Goal: Transaction & Acquisition: Register for event/course

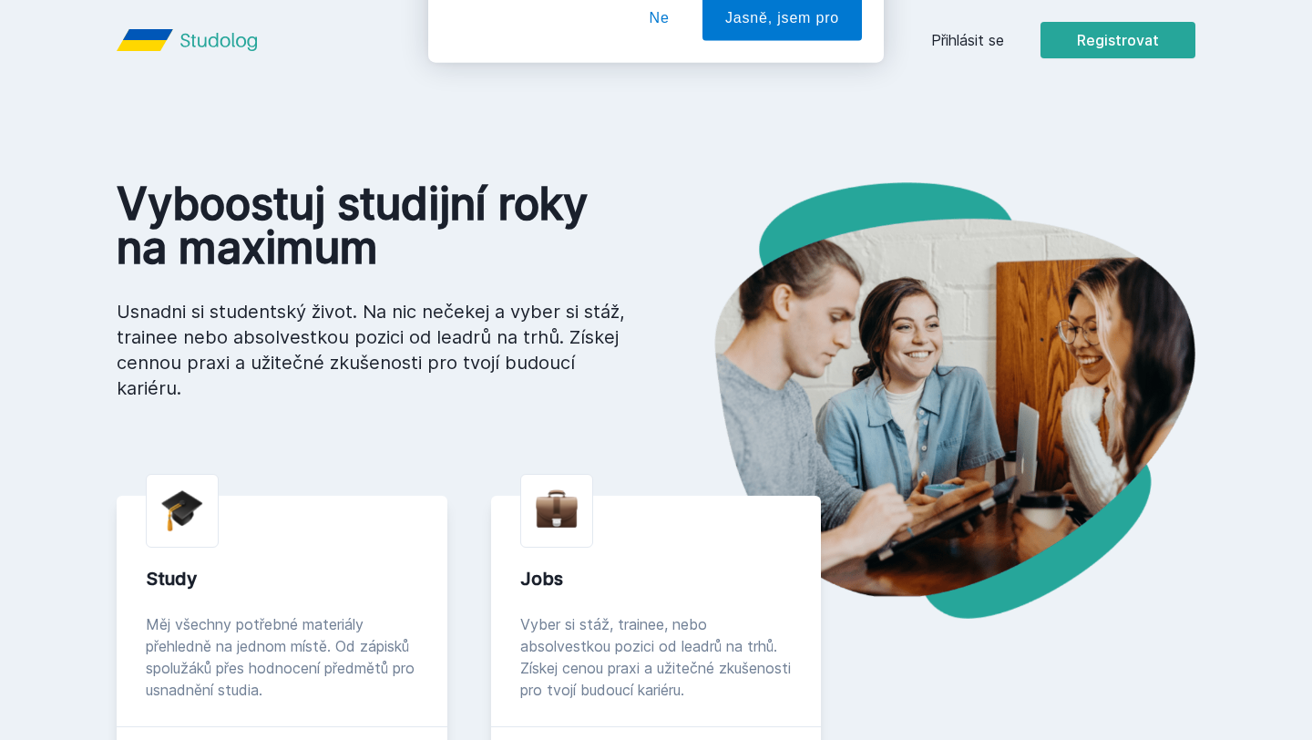
click at [664, 137] on button "Ne" at bounding box center [660, 118] width 66 height 46
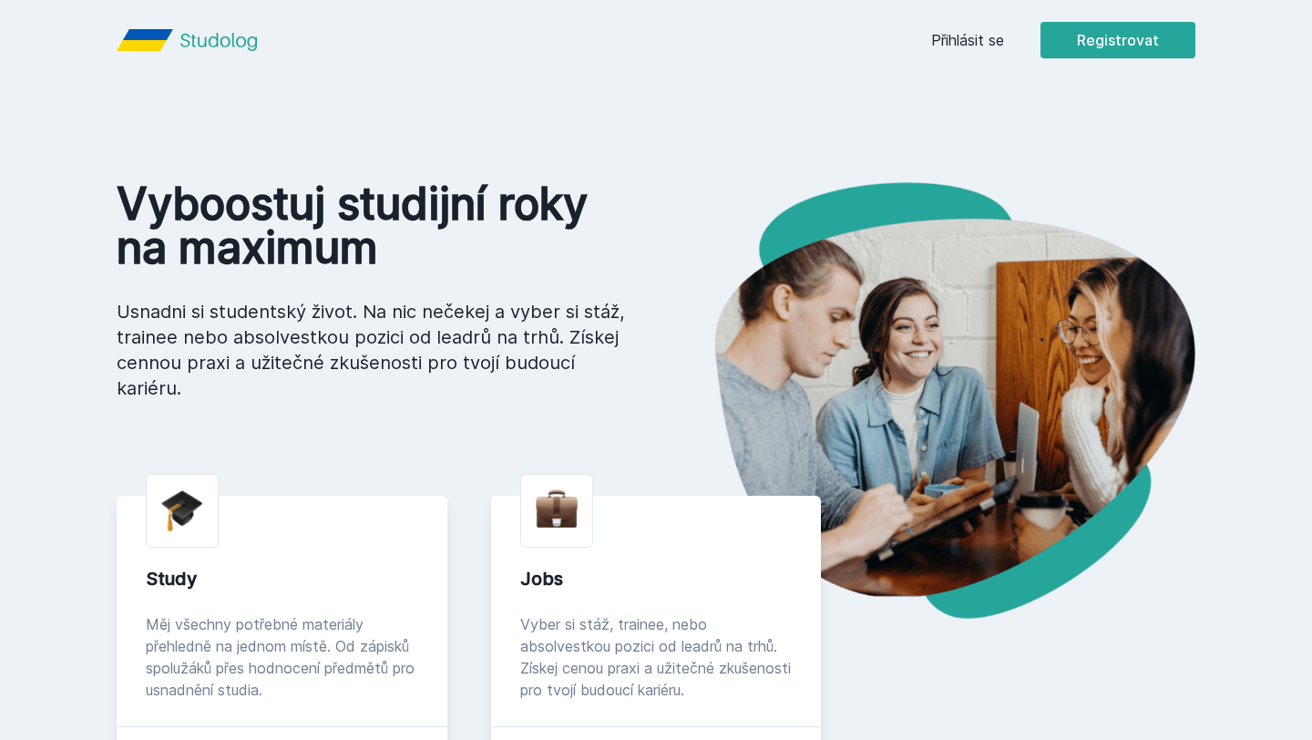
click at [951, 30] on link "Přihlásit se" at bounding box center [967, 40] width 73 height 22
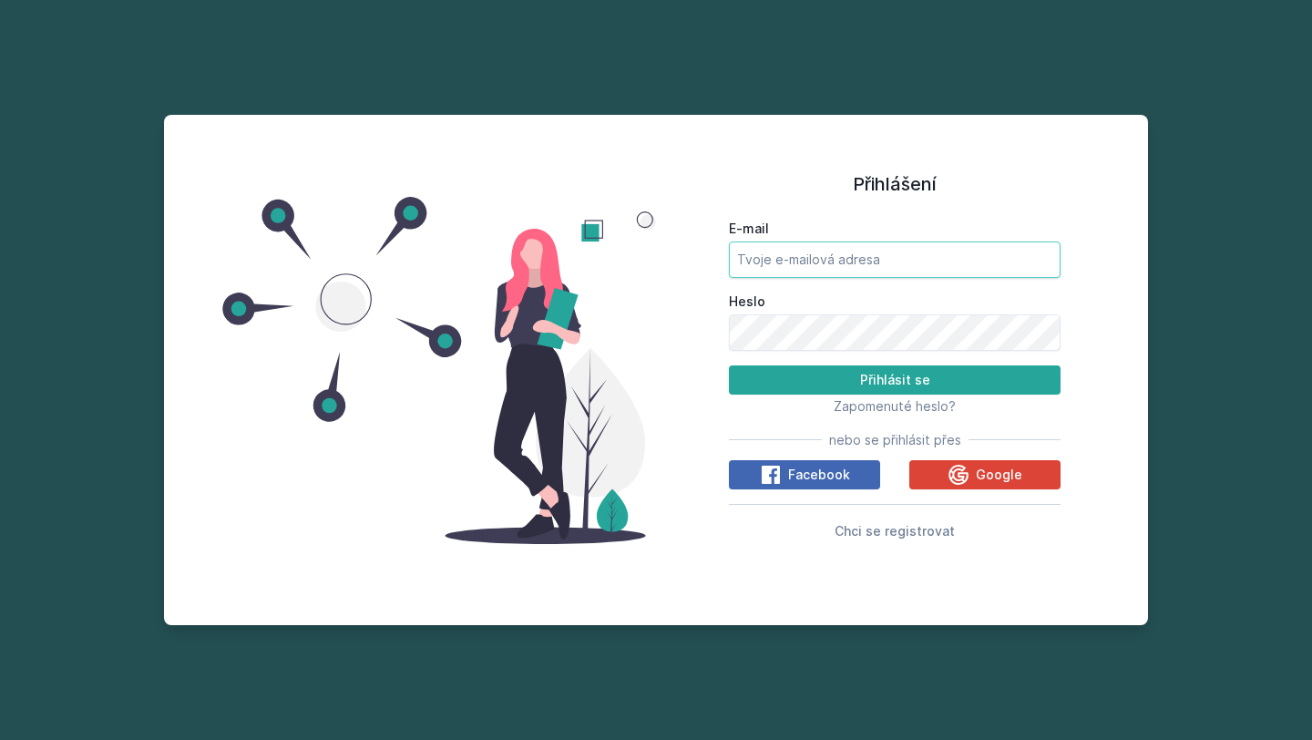
click at [829, 265] on input "E-mail" at bounding box center [895, 260] width 332 height 36
type input "[EMAIL_ADDRESS][DOMAIN_NAME]"
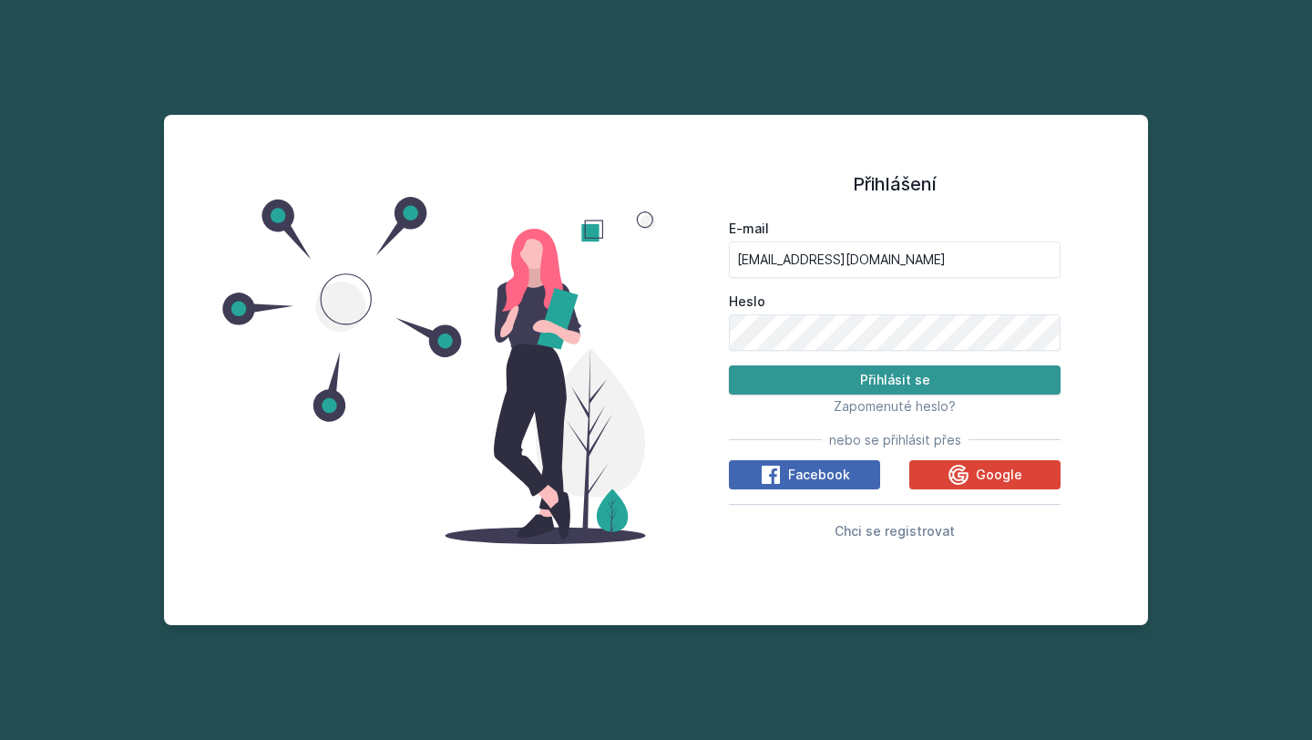
click at [964, 376] on button "Přihlásit se" at bounding box center [895, 379] width 332 height 29
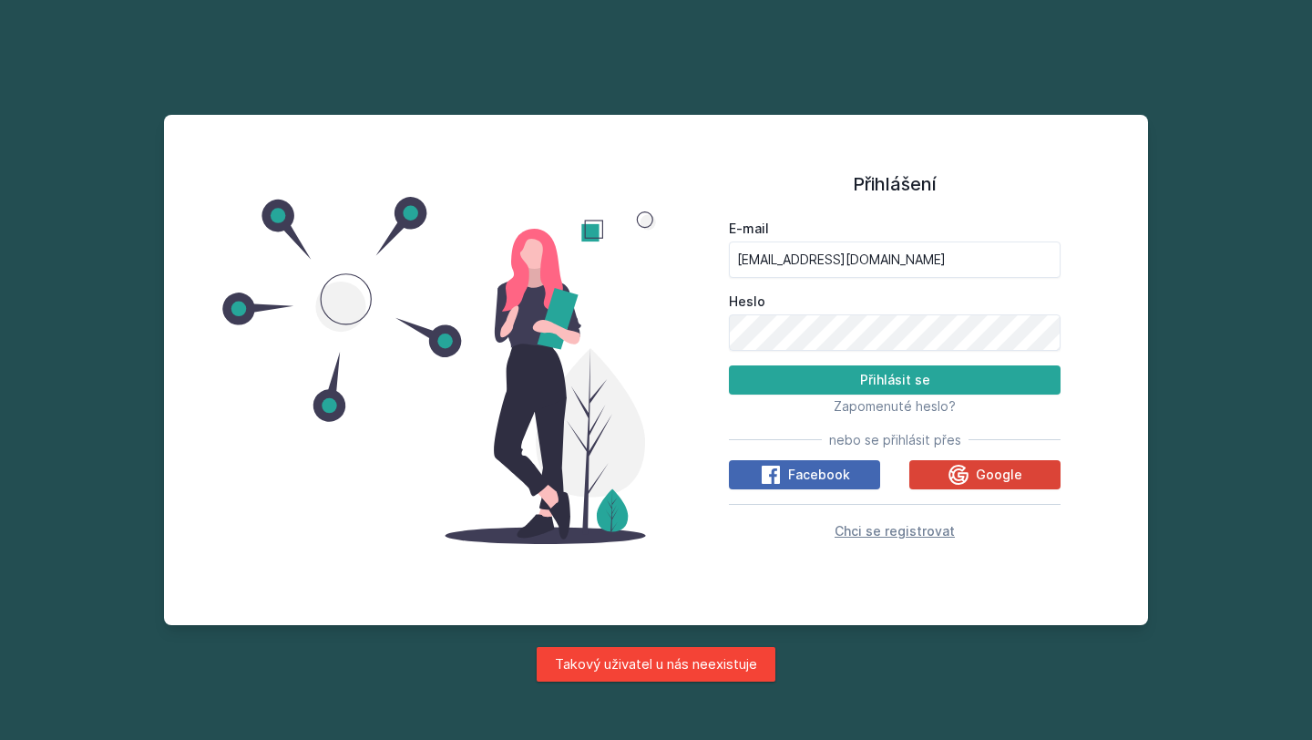
click at [902, 529] on span "Chci se registrovat" at bounding box center [895, 530] width 120 height 15
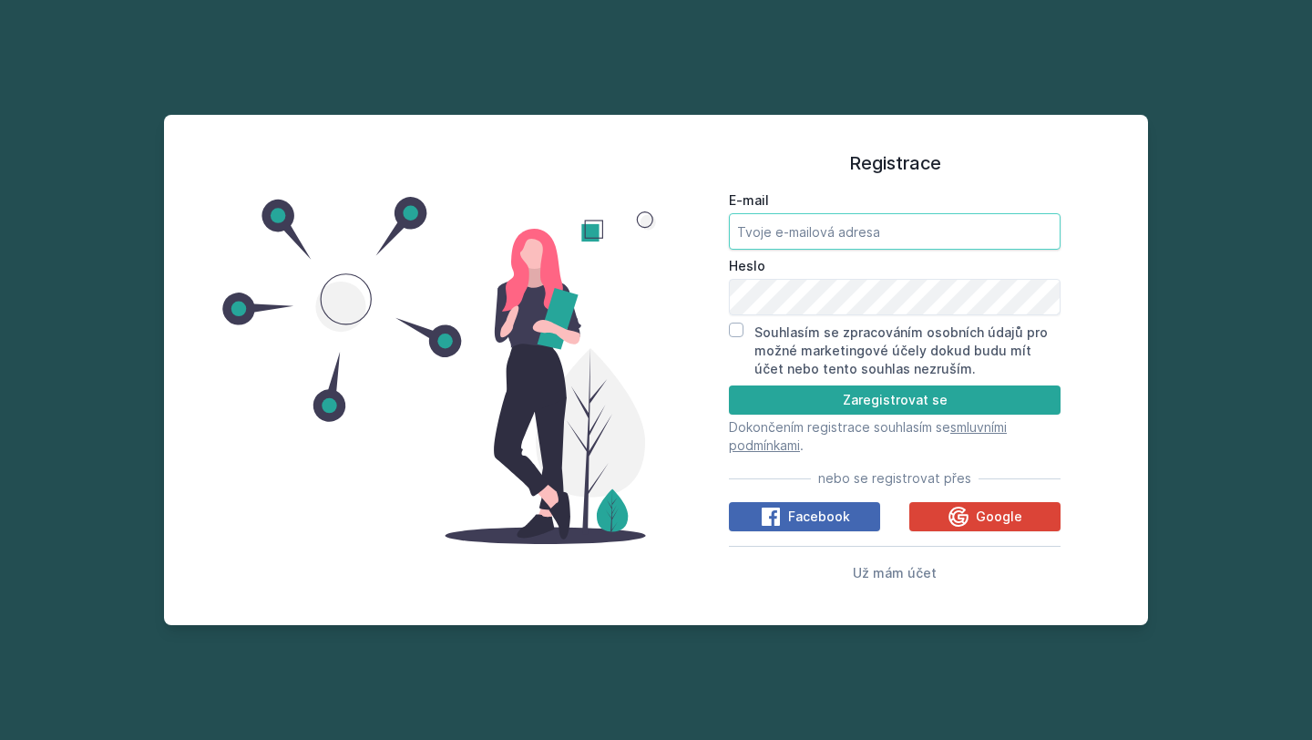
click at [862, 235] on input "E-mail" at bounding box center [895, 231] width 332 height 36
type input "[EMAIL_ADDRESS][DOMAIN_NAME]"
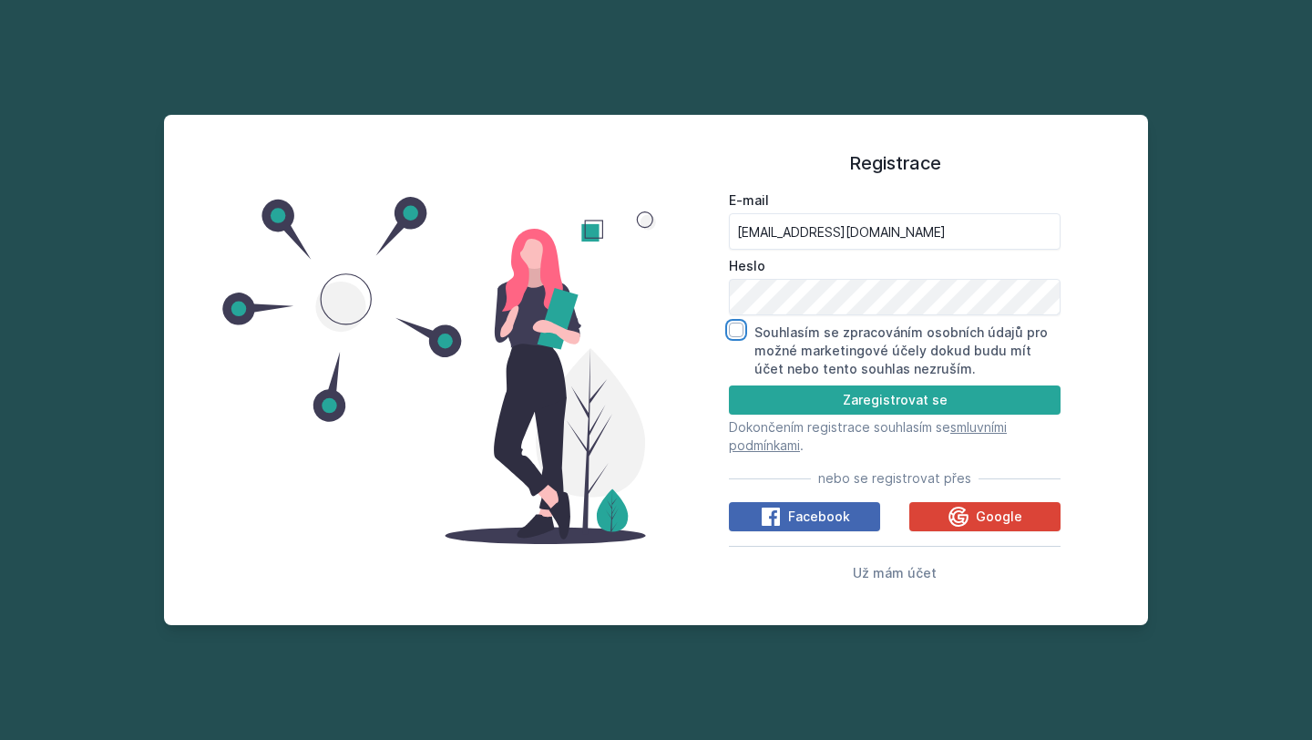
click at [737, 330] on input "Souhlasím se zpracováním osobních údajů pro možné marketingové účely dokud budu…" at bounding box center [736, 330] width 15 height 15
checkbox input "true"
click at [829, 401] on button "Zaregistrovat se" at bounding box center [895, 400] width 332 height 29
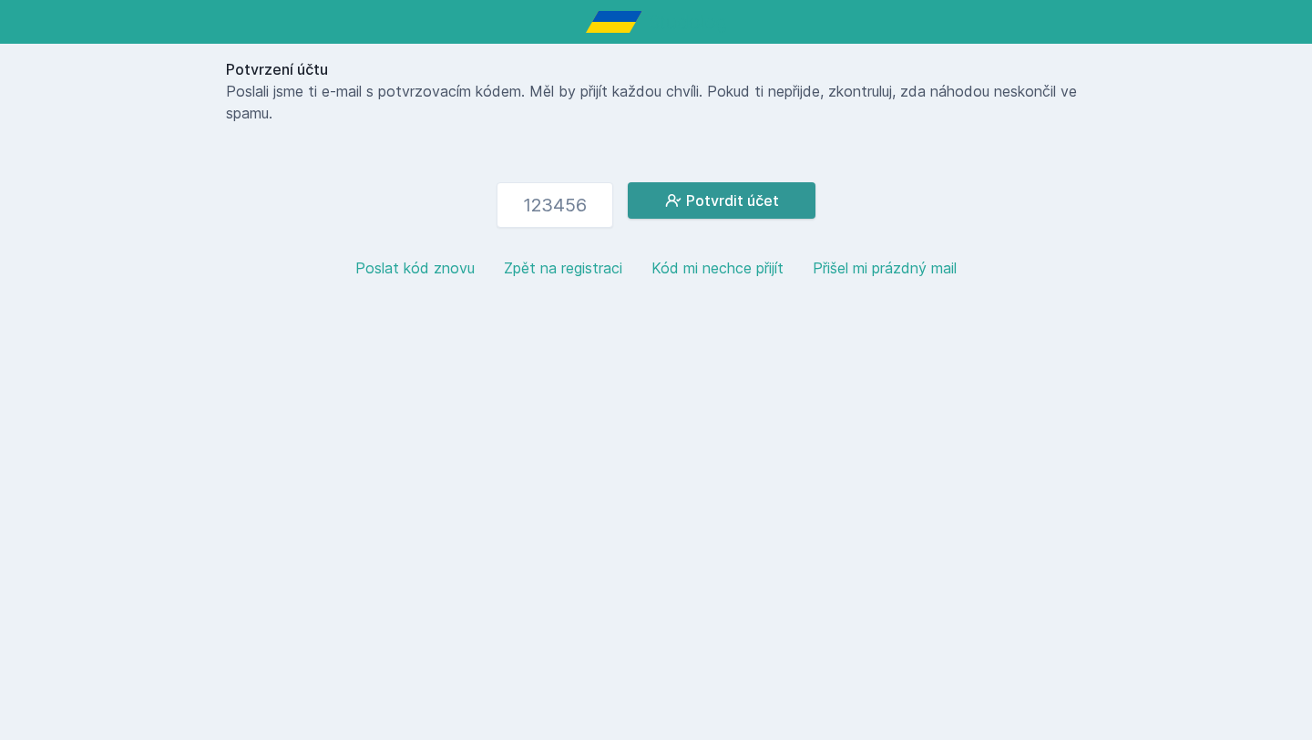
click at [755, 202] on button "Potvrdit účet" at bounding box center [722, 200] width 188 height 36
click at [420, 271] on button "Poslat kód znovu" at bounding box center [414, 268] width 119 height 22
click at [581, 273] on button "Zpět na registraci" at bounding box center [563, 268] width 118 height 22
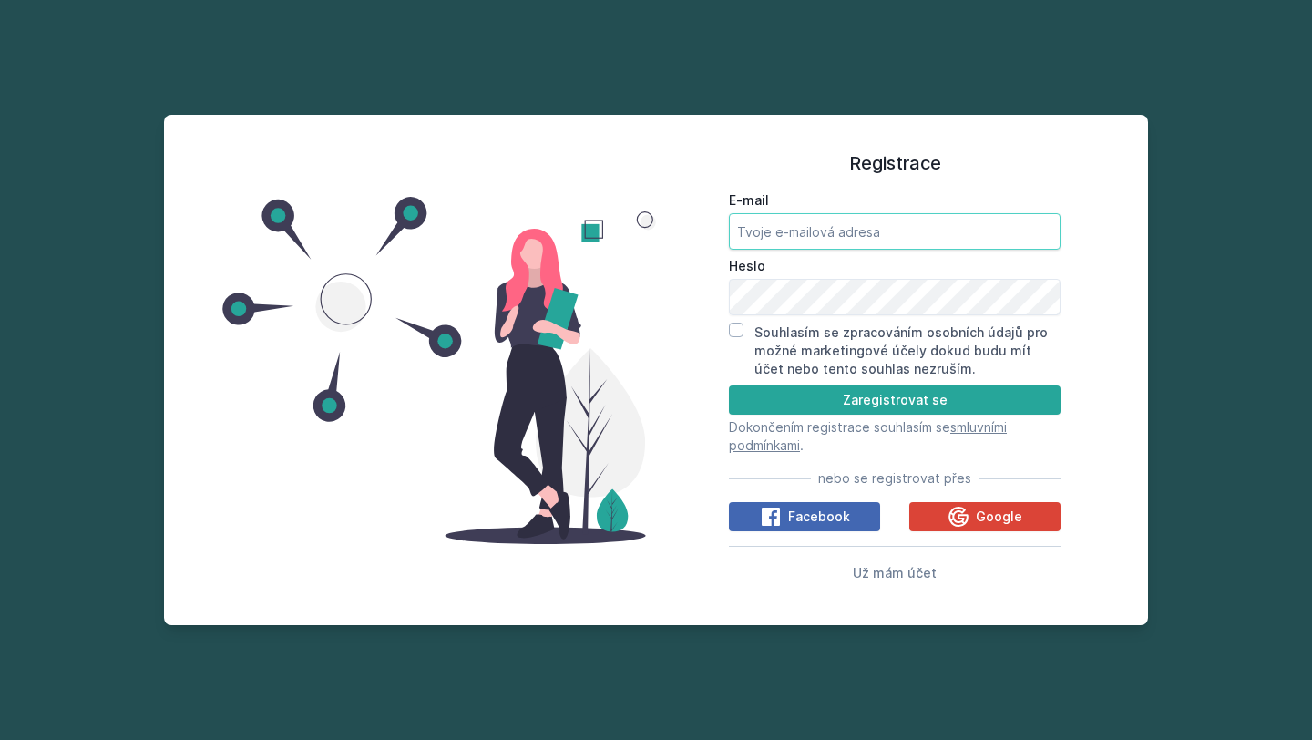
type input "[EMAIL_ADDRESS][DOMAIN_NAME]"
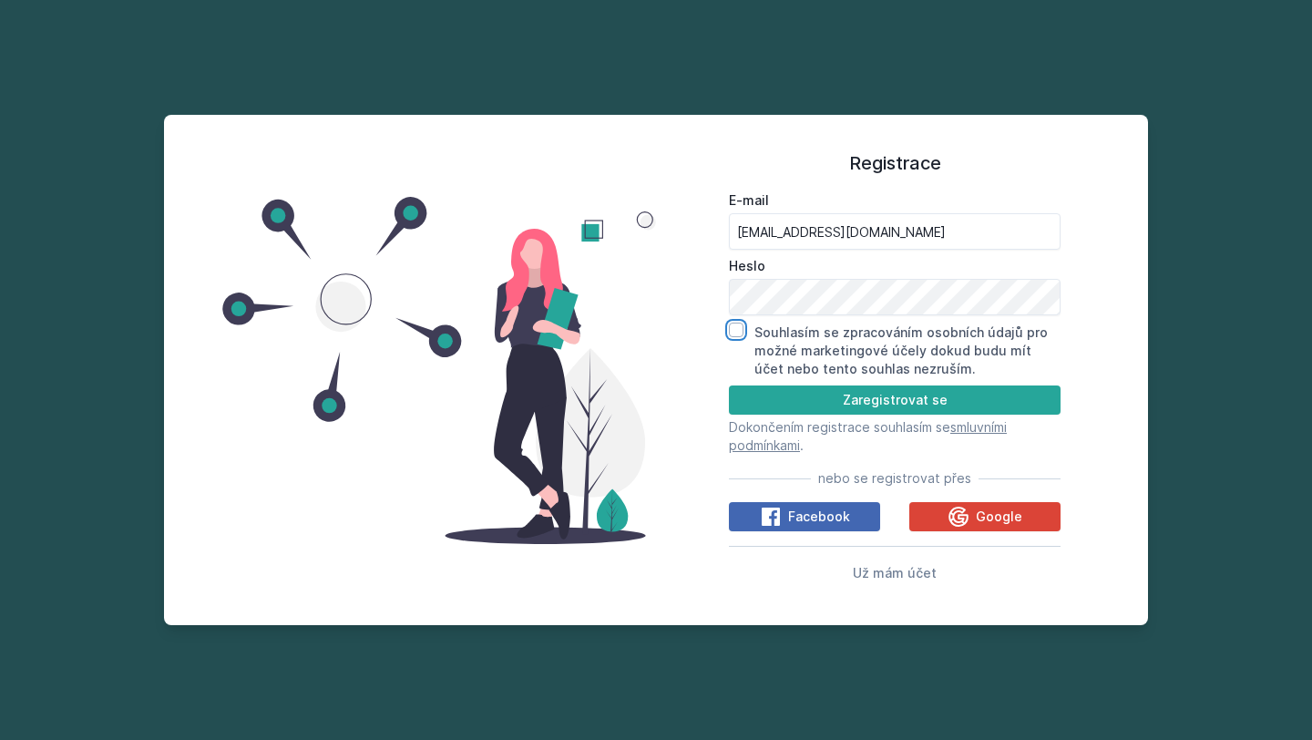
click at [741, 332] on input "Souhlasím se zpracováním osobních údajů pro možné marketingové účely dokud budu…" at bounding box center [736, 330] width 15 height 15
checkbox input "true"
click at [788, 395] on button "Zaregistrovat se" at bounding box center [895, 400] width 332 height 29
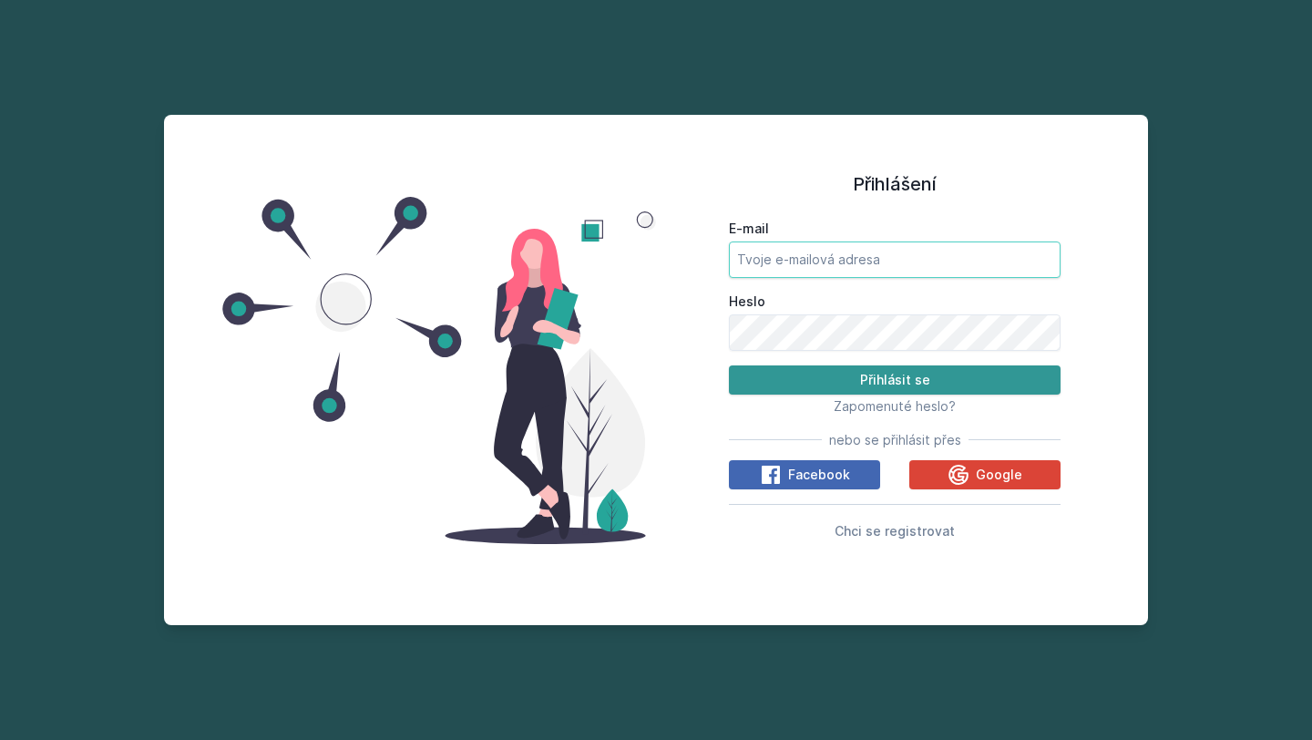
type input "[EMAIL_ADDRESS][DOMAIN_NAME]"
click at [878, 368] on button "Přihlásit se" at bounding box center [895, 379] width 332 height 29
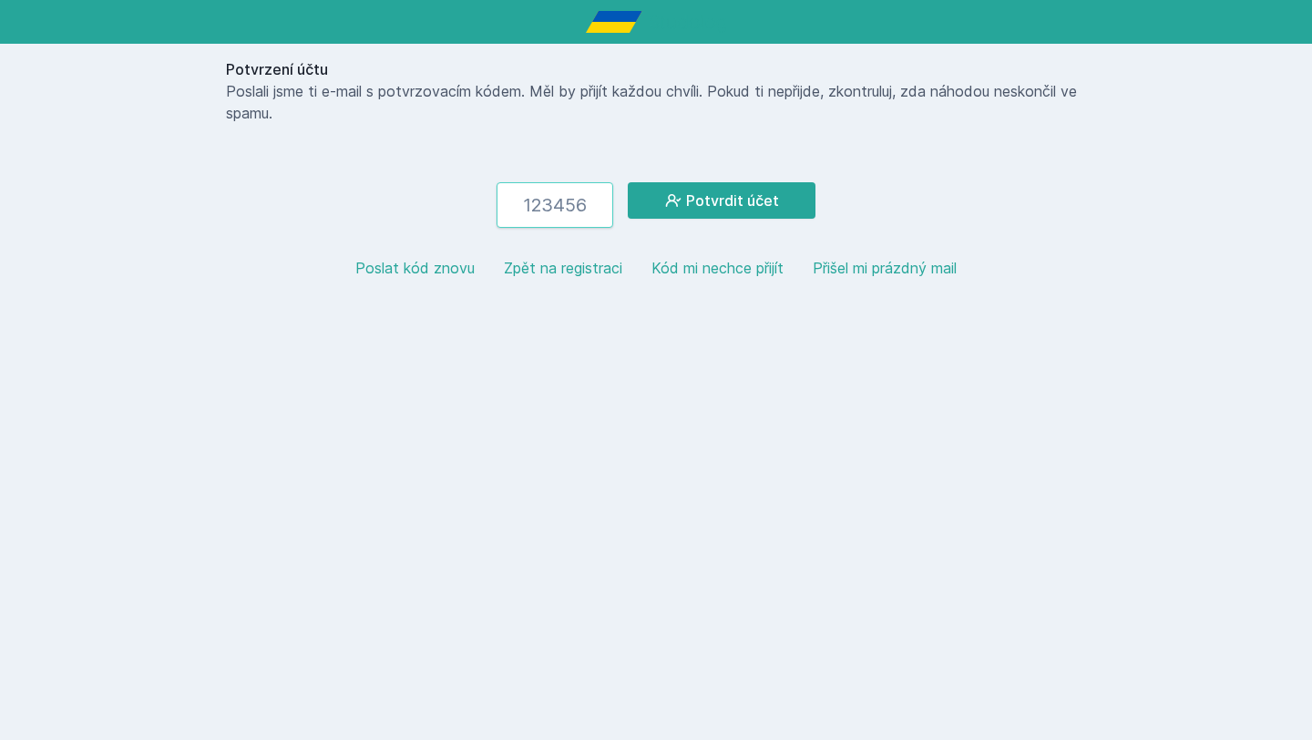
paste input "615028"
type input "615028"
click at [729, 175] on div "Potvrzení účtu Poslali jsme ti e-mail s potvrzovacím kódem. Měl by přijít každo…" at bounding box center [656, 176] width 875 height 264
click at [725, 185] on button "Potvrdit účet" at bounding box center [722, 200] width 188 height 36
click at [597, 213] on input "615028" at bounding box center [555, 205] width 117 height 46
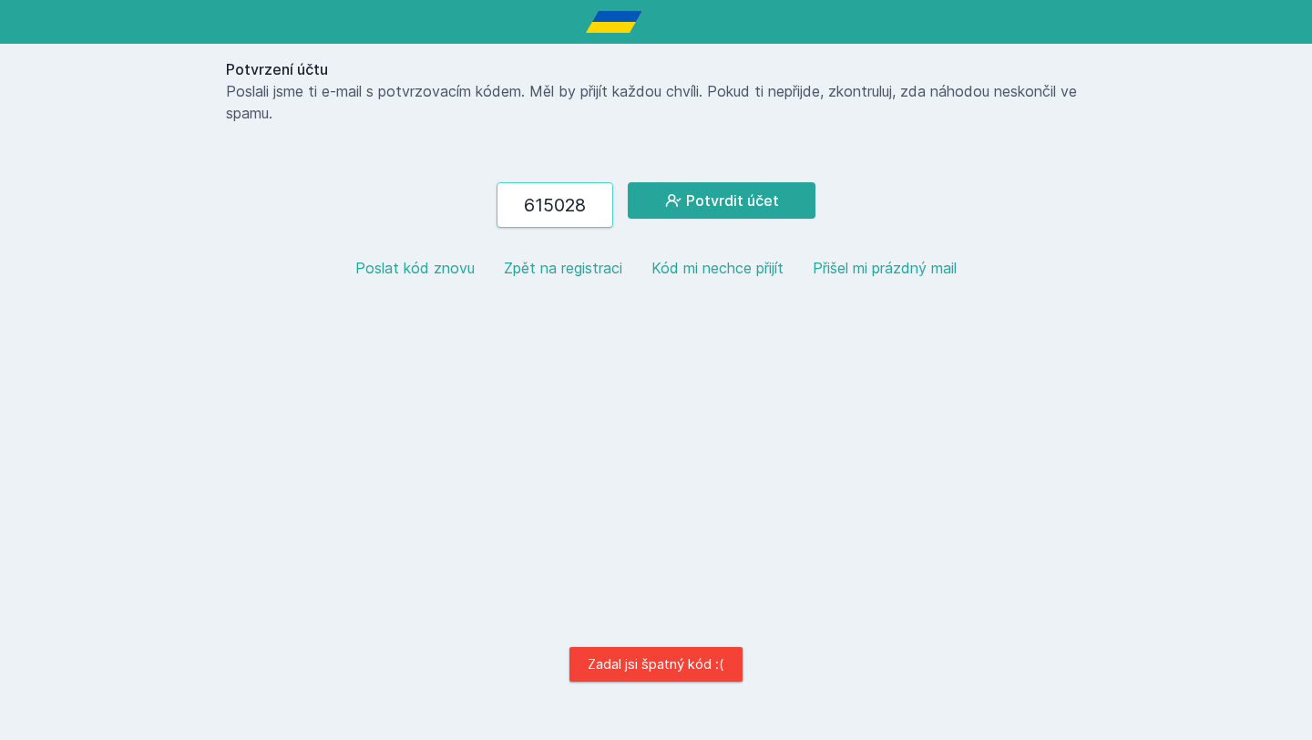
click at [597, 213] on input "615028" at bounding box center [555, 205] width 117 height 46
paste input "460918"
click at [693, 180] on div "Potvrzení účtu Poslali jsme ti e-mail s potvrzovacím kódem. Měl by přijít každo…" at bounding box center [656, 176] width 875 height 264
click at [686, 190] on button "Potvrdit účet" at bounding box center [722, 200] width 188 height 36
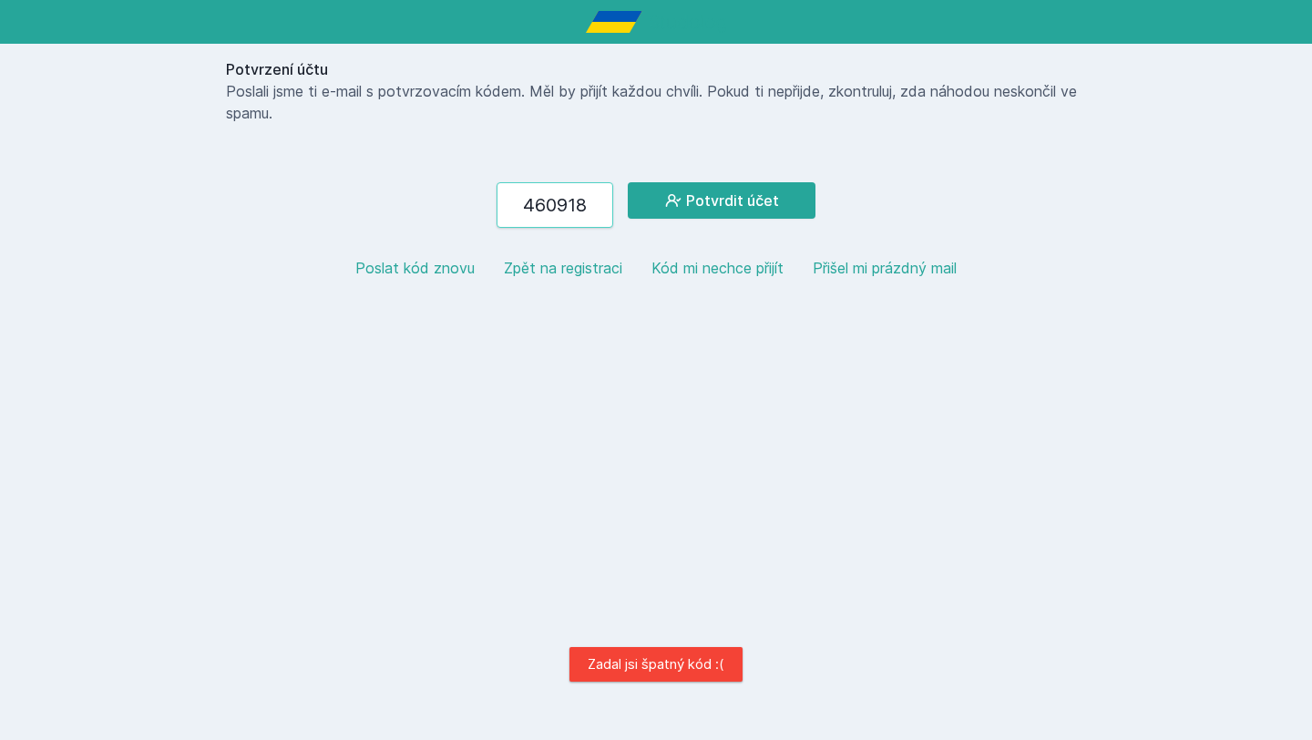
click at [586, 203] on input "460918" at bounding box center [555, 205] width 117 height 46
type input "4"
paste input "163021"
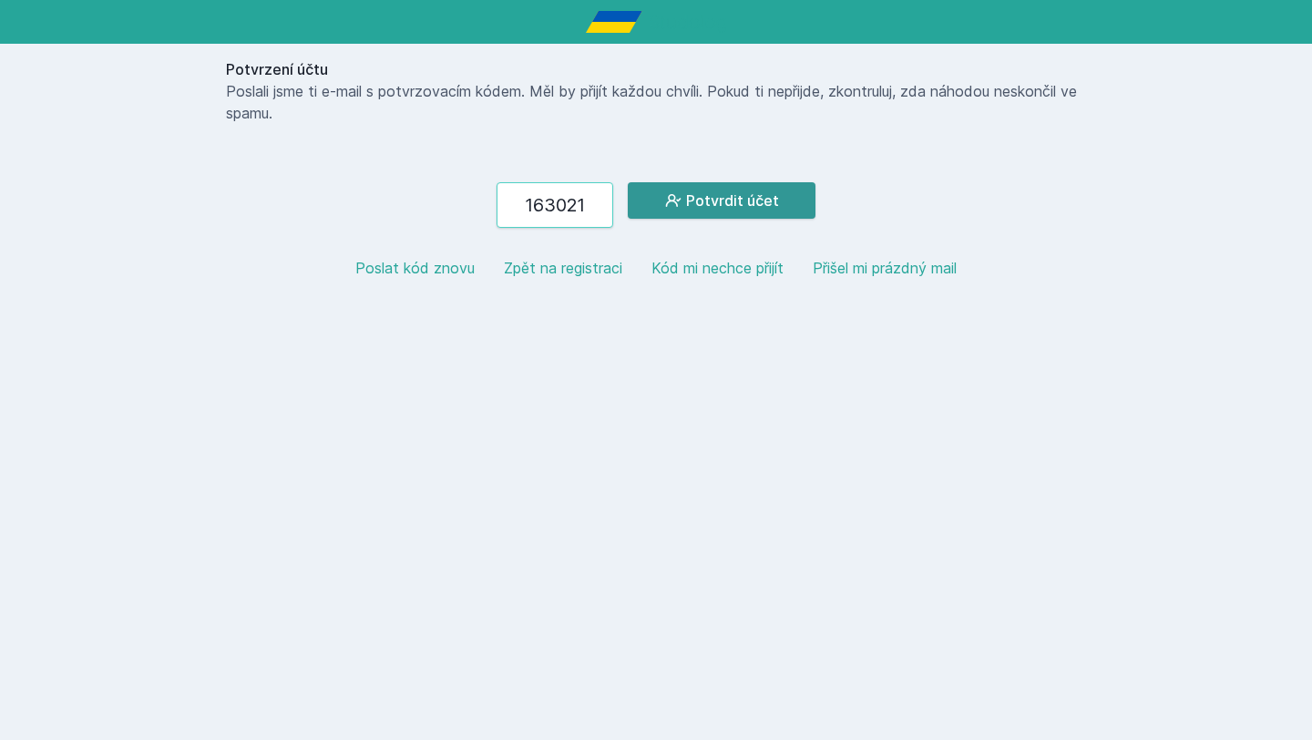
type input "163021"
click at [666, 206] on icon at bounding box center [673, 200] width 18 height 18
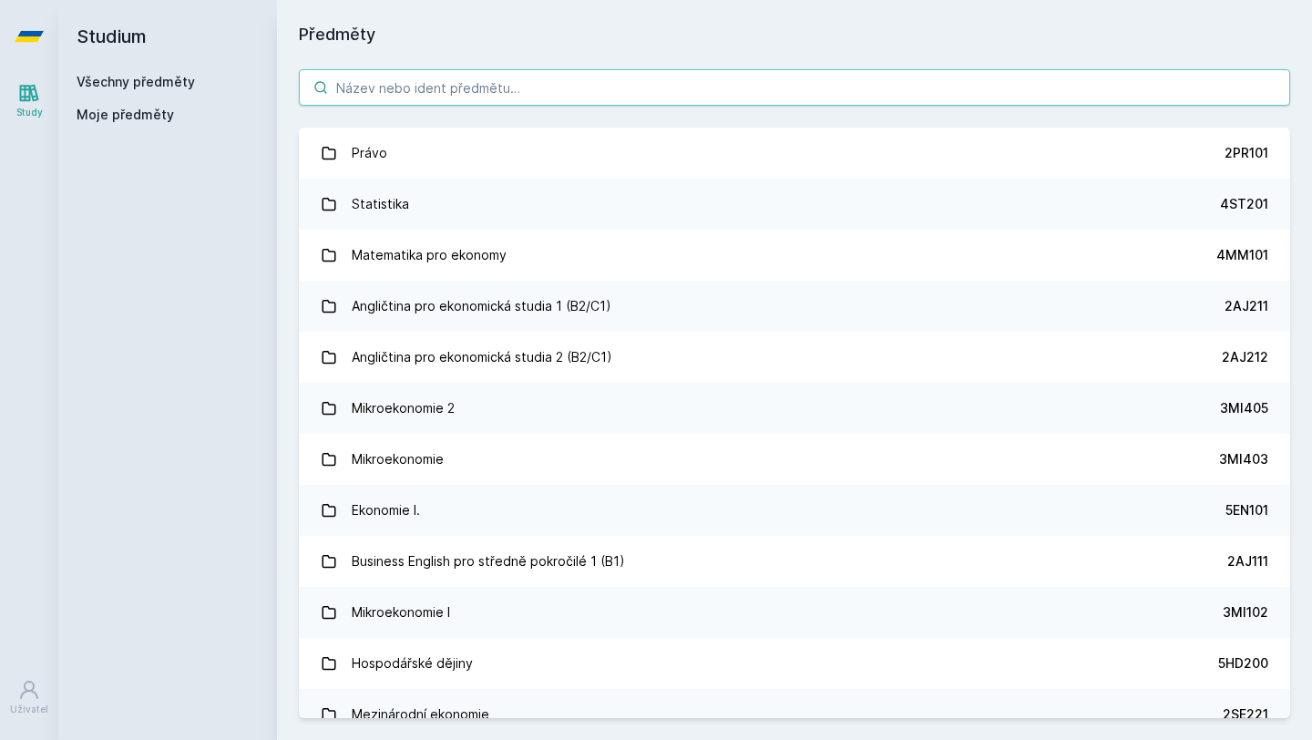
click at [719, 86] on input "search" at bounding box center [795, 87] width 992 height 36
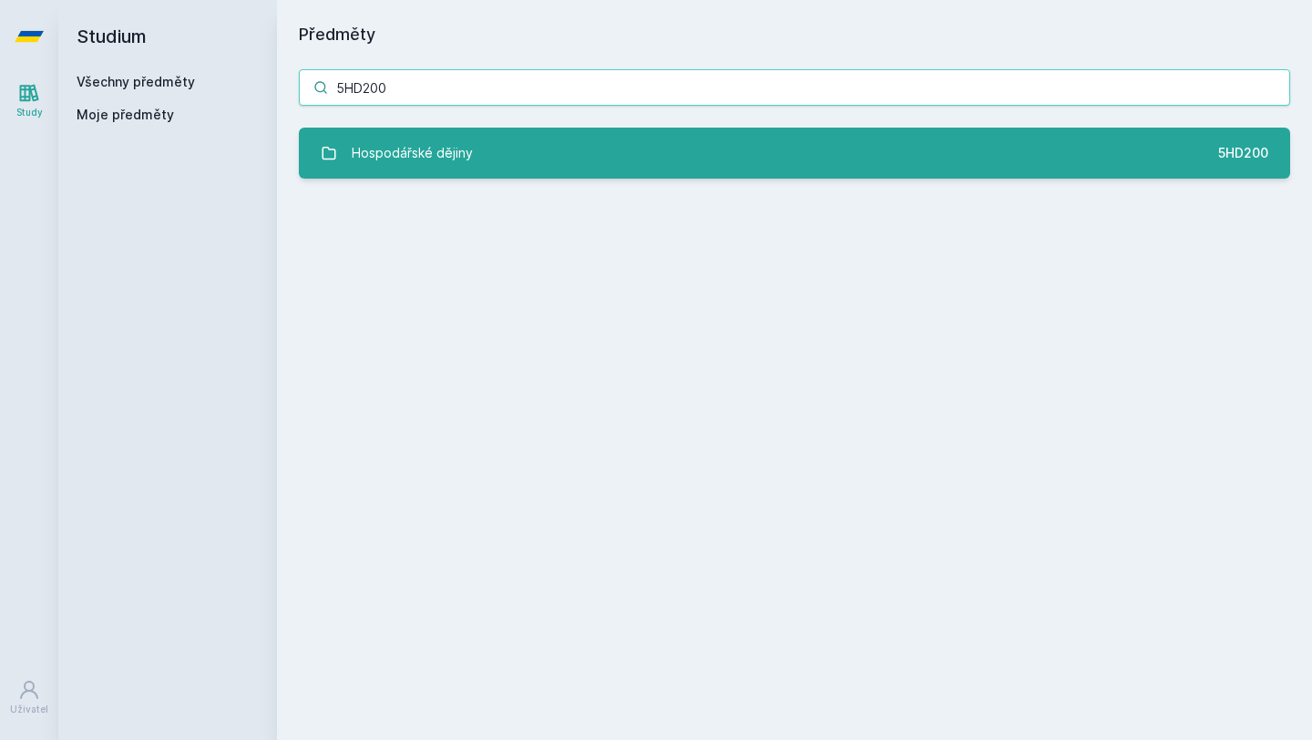
type input "5HD200"
click at [717, 159] on link "Hospodářské dějiny 5HD200" at bounding box center [795, 153] width 992 height 51
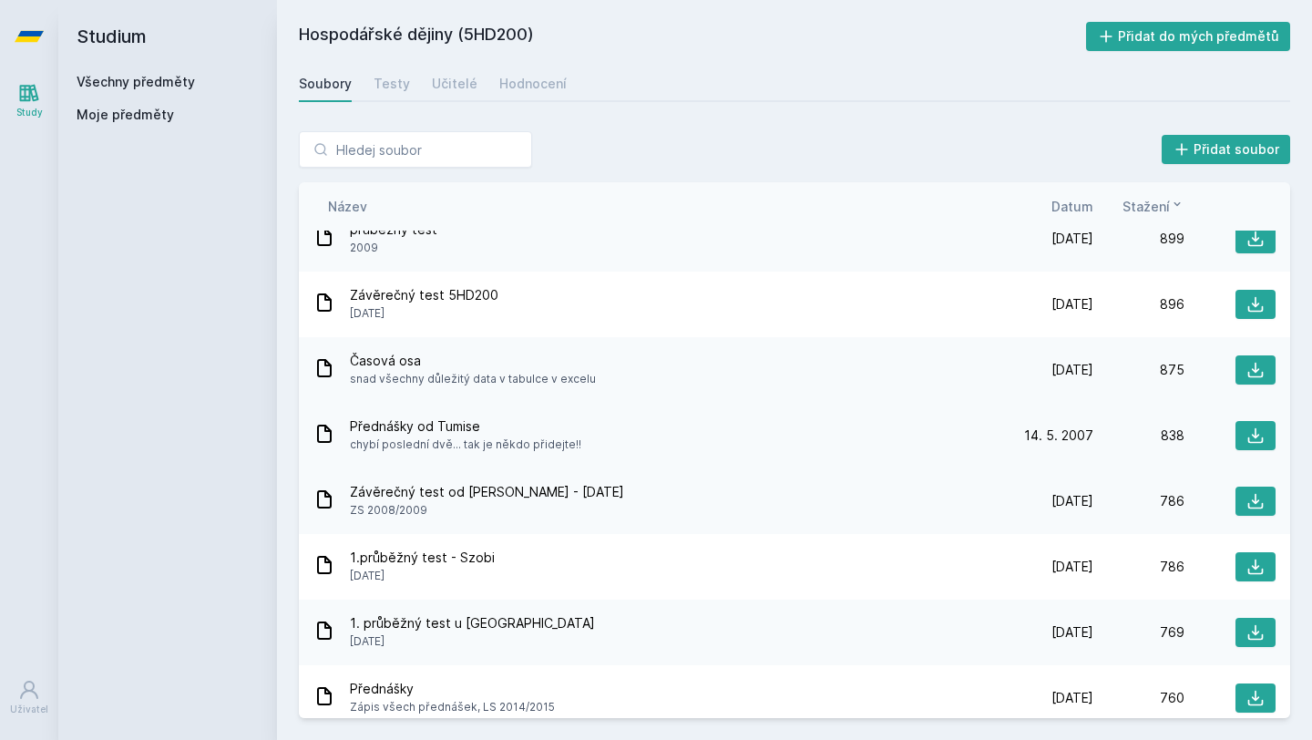
scroll to position [1281, 0]
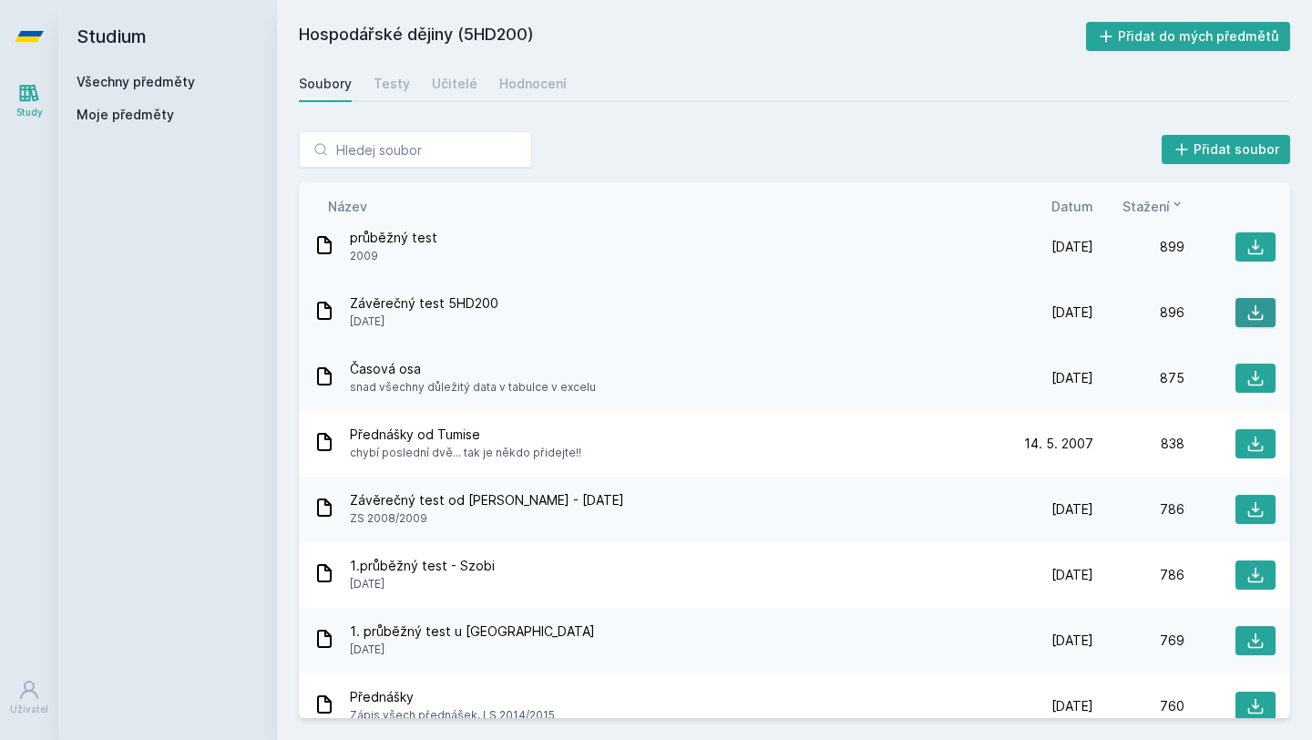
click at [1260, 316] on icon at bounding box center [1256, 312] width 18 height 18
click at [400, 83] on div "Testy" at bounding box center [392, 84] width 36 height 18
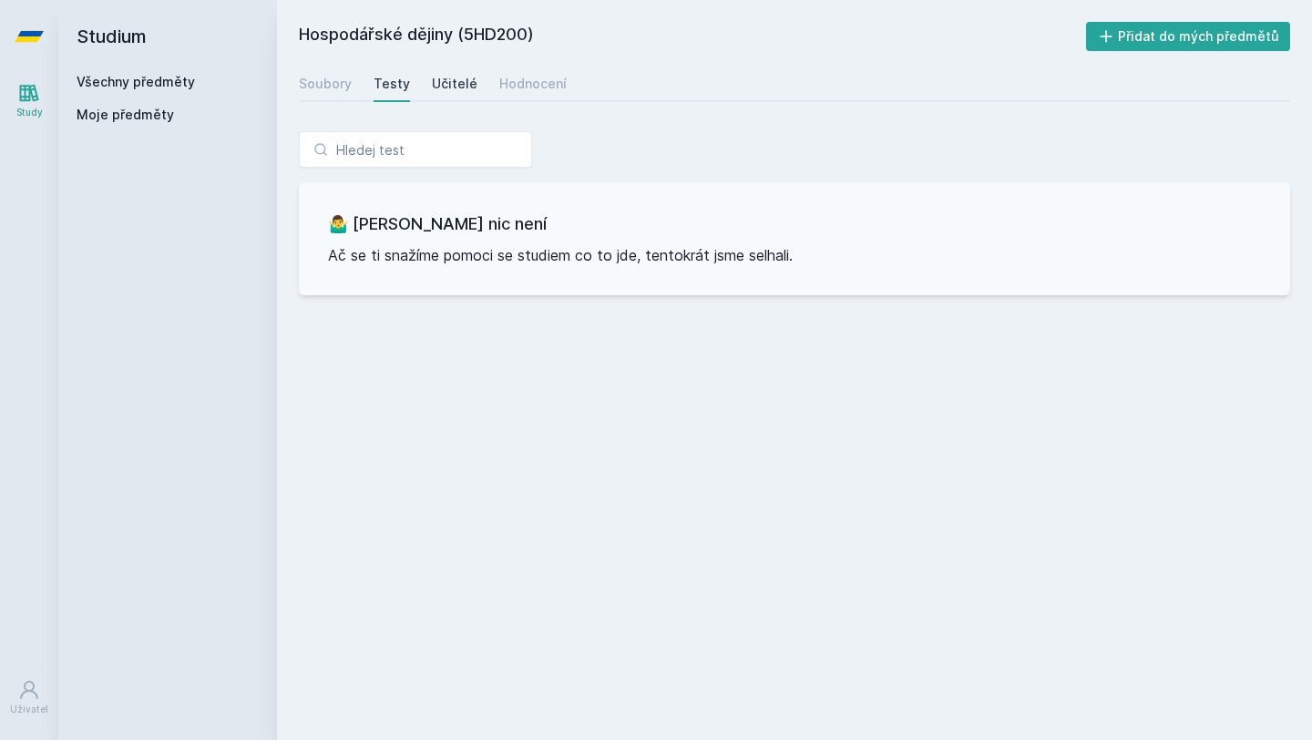
click at [432, 77] on div "Učitelé" at bounding box center [455, 84] width 46 height 18
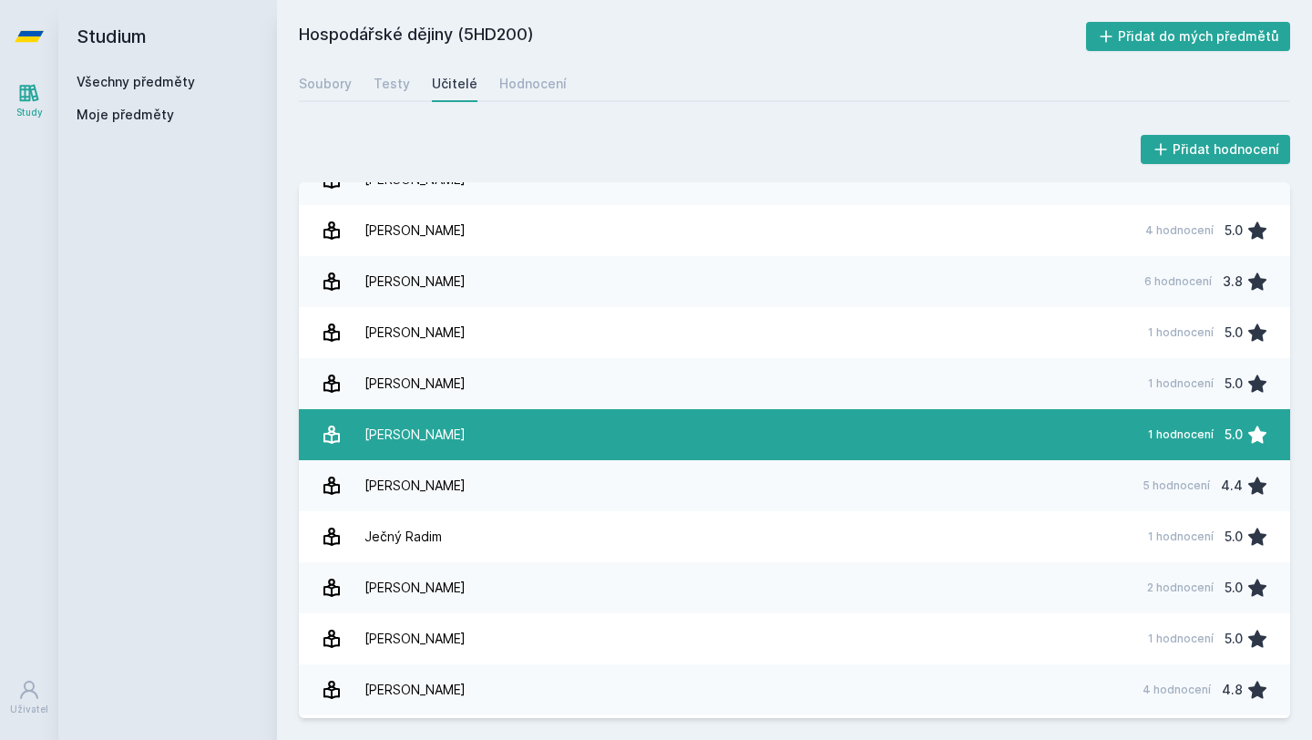
scroll to position [77, 0]
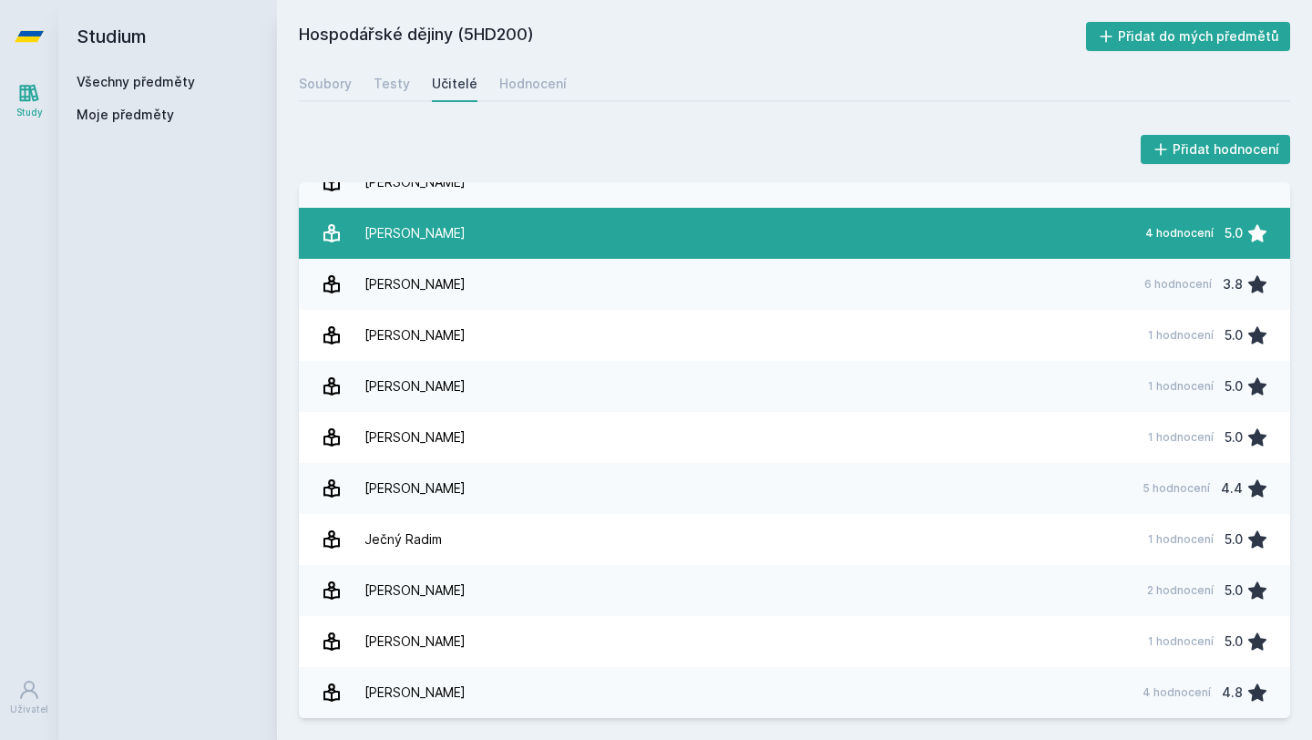
click at [542, 248] on link "Drábek Jakub 4 hodnocení 5.0" at bounding box center [795, 233] width 992 height 51
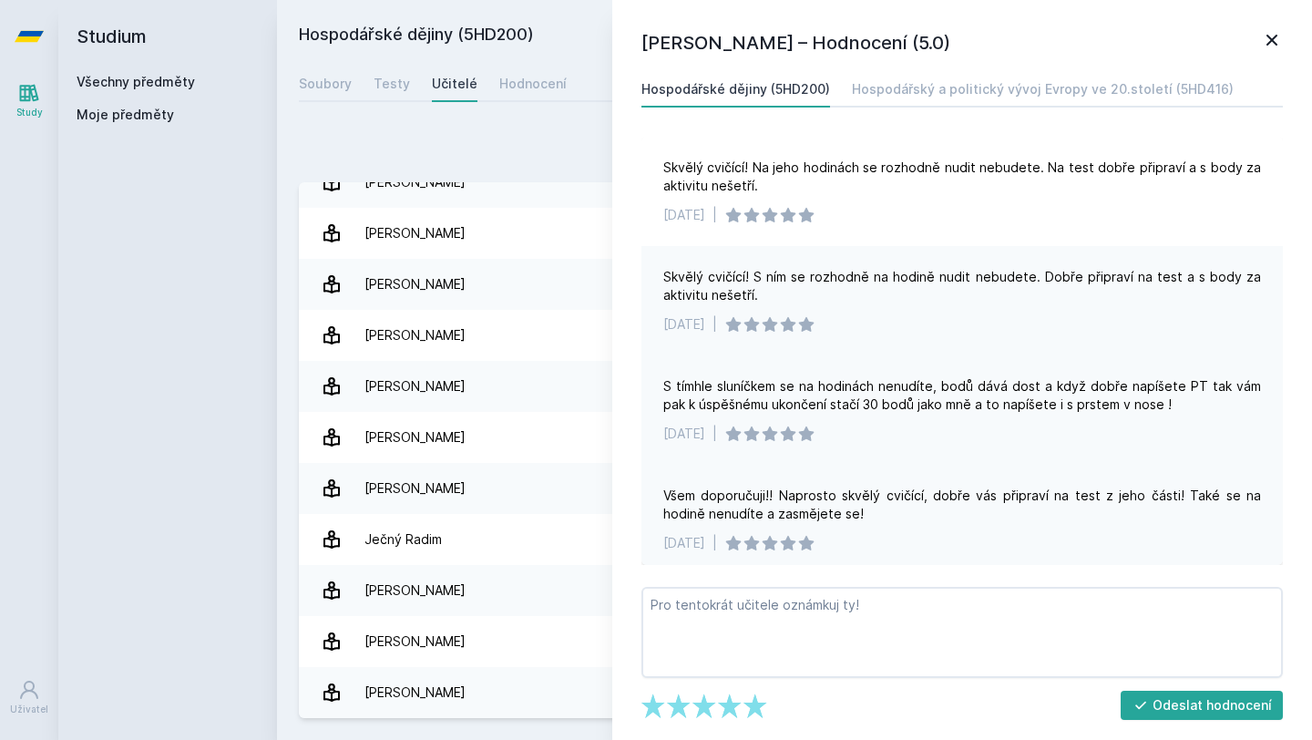
scroll to position [9, 0]
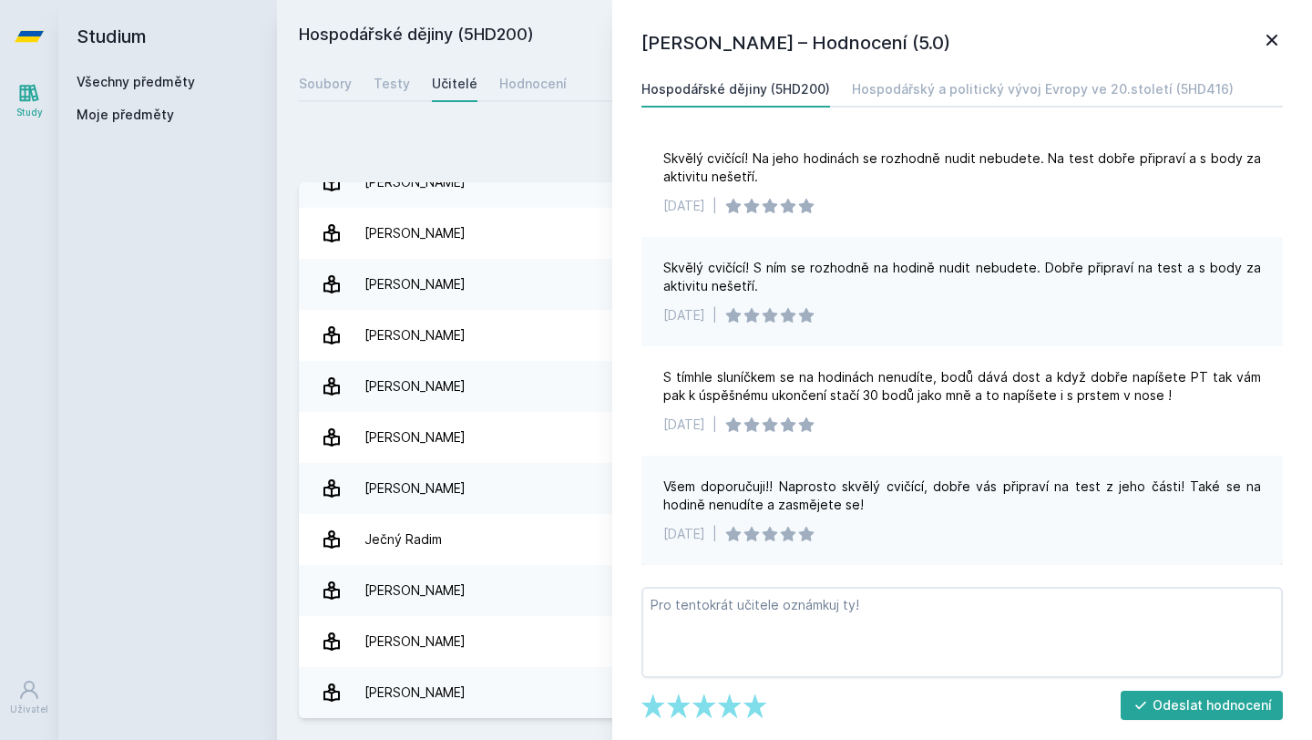
click at [45, 42] on link at bounding box center [29, 36] width 58 height 73
